Goal: Task Accomplishment & Management: Manage account settings

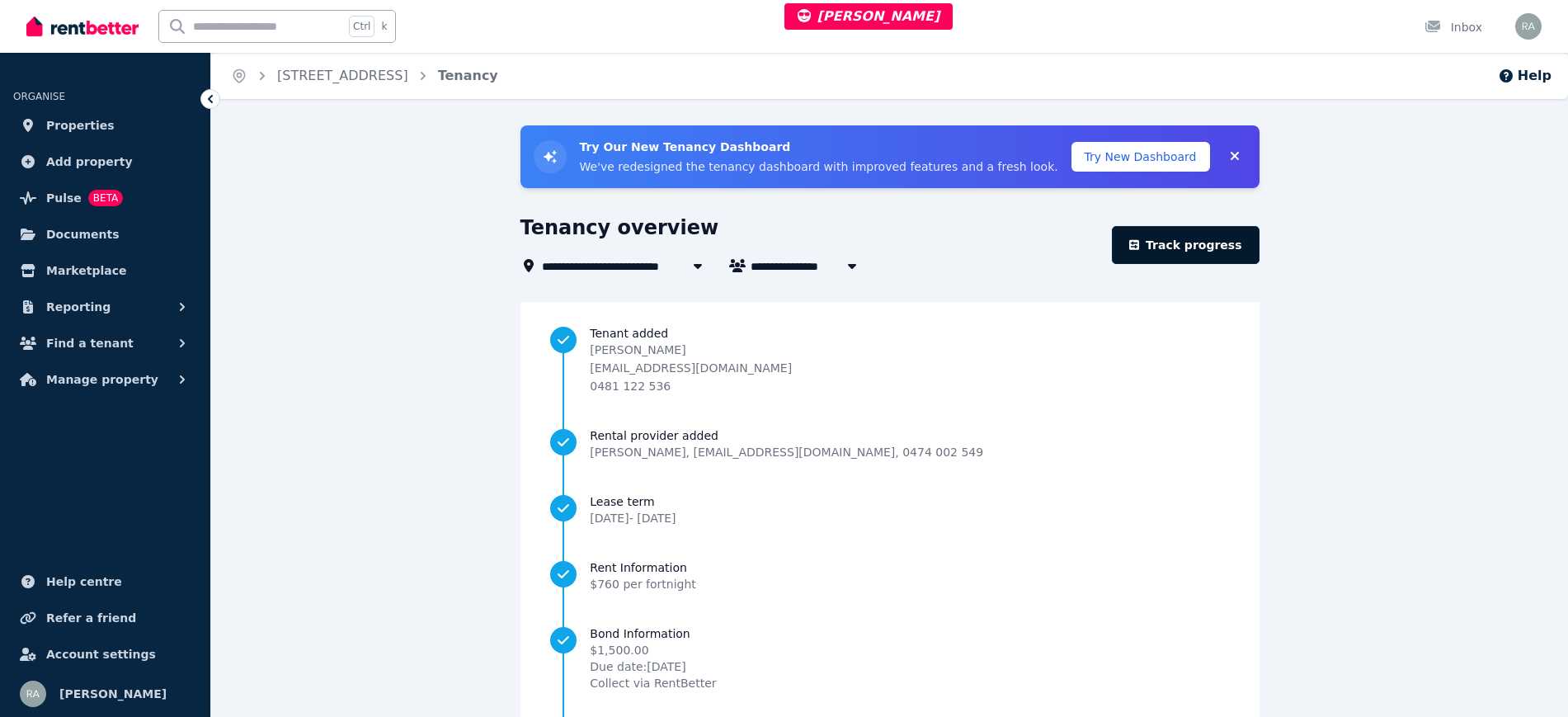
click at [1219, 250] on link "Track progress" at bounding box center [1186, 245] width 148 height 38
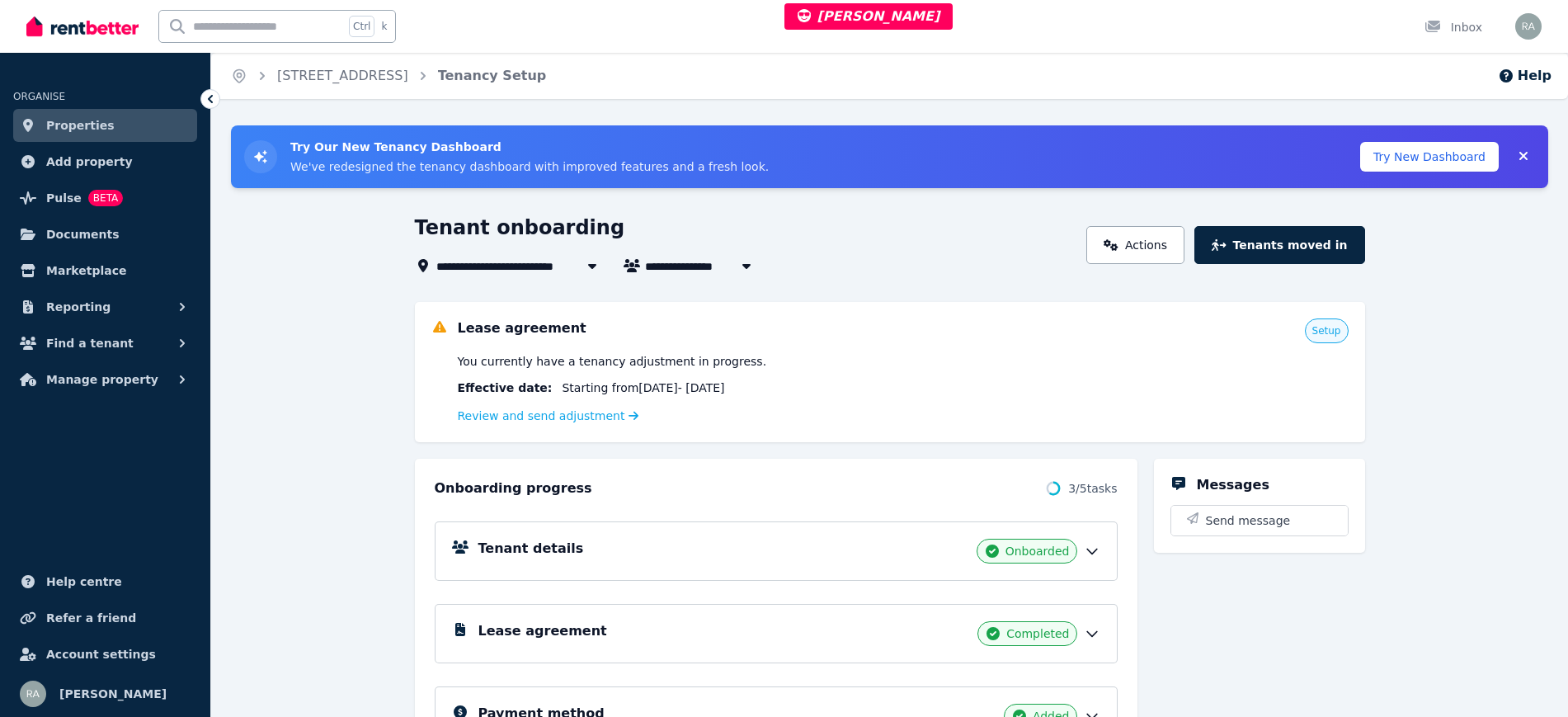
click at [573, 425] on div "Review and send adjustment" at bounding box center [903, 415] width 891 height 20
click at [573, 419] on link "Review and send adjustment" at bounding box center [549, 415] width 181 height 13
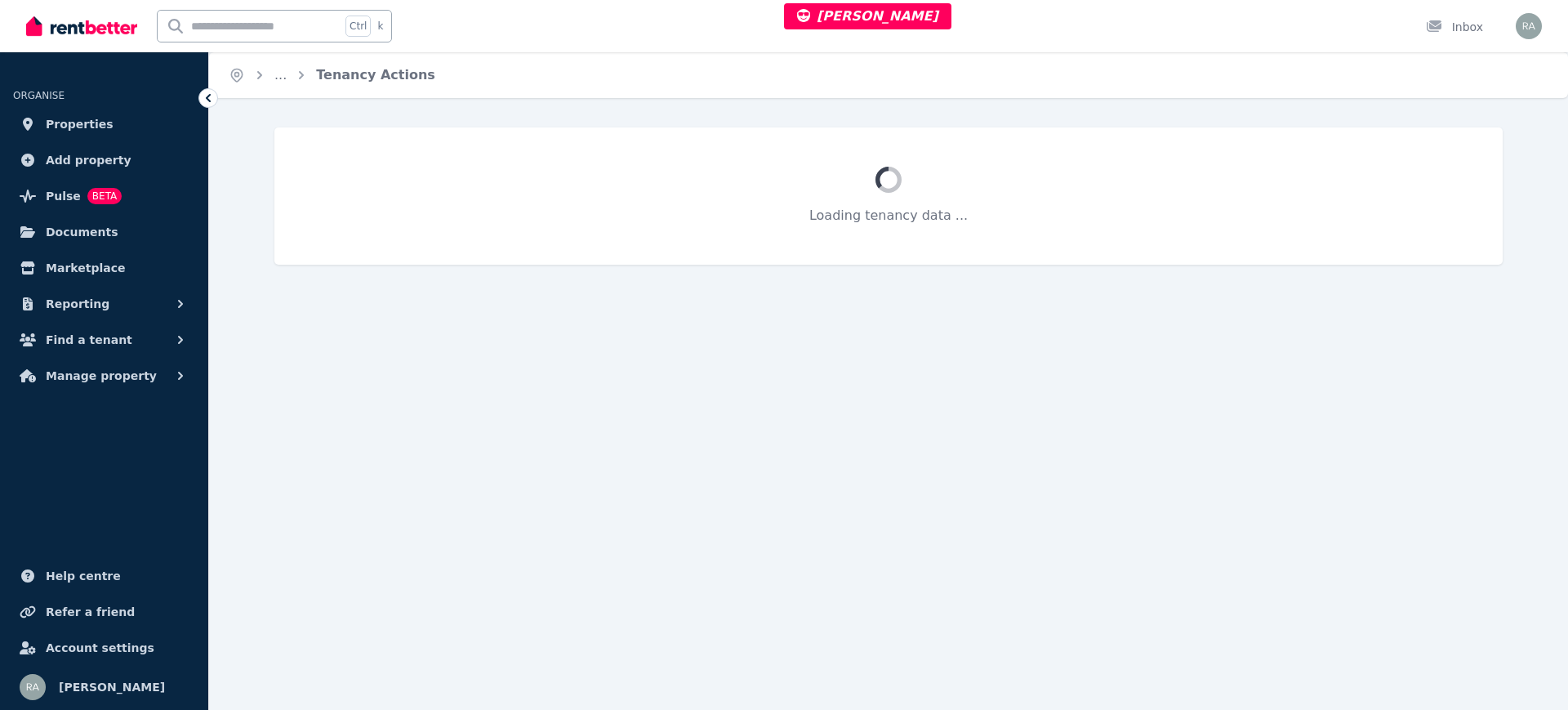
select select "**********"
